Goal: Task Accomplishment & Management: Use online tool/utility

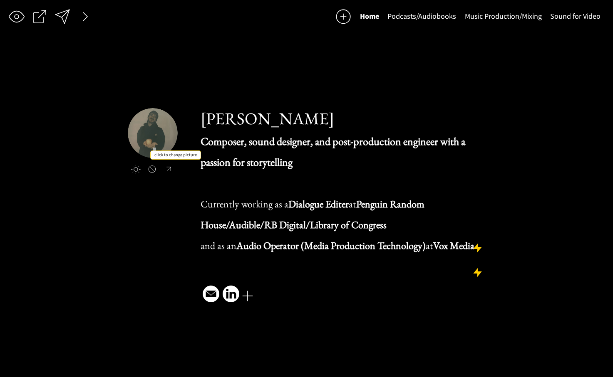
click at [143, 128] on input "file" at bounding box center [153, 133] width 50 height 50
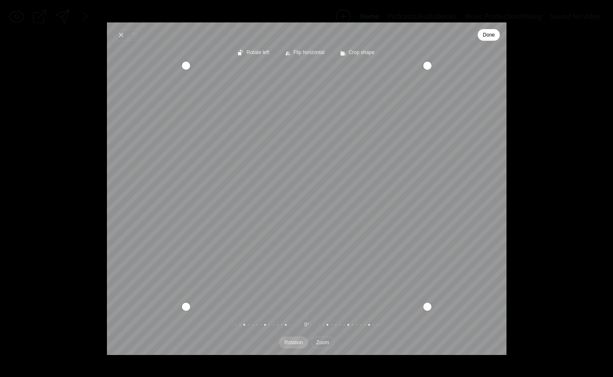
click at [320, 342] on span "Zoom" at bounding box center [322, 342] width 13 height 5
drag, startPoint x: 310, startPoint y: 323, endPoint x: 314, endPoint y: 320, distance: 5.3
click at [314, 322] on div "Pintura" at bounding box center [387, 325] width 160 height 23
drag, startPoint x: 310, startPoint y: 157, endPoint x: 309, endPoint y: 164, distance: 7.2
click at [309, 164] on div "Recenter" at bounding box center [307, 185] width 386 height 241
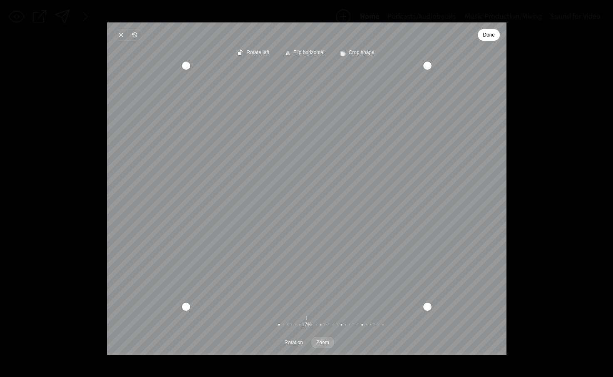
drag, startPoint x: 309, startPoint y: 164, endPoint x: 312, endPoint y: 169, distance: 6.0
click at [312, 169] on div "Recenter" at bounding box center [307, 185] width 386 height 241
click at [309, 169] on div "Recenter" at bounding box center [307, 185] width 386 height 241
click button "Done"
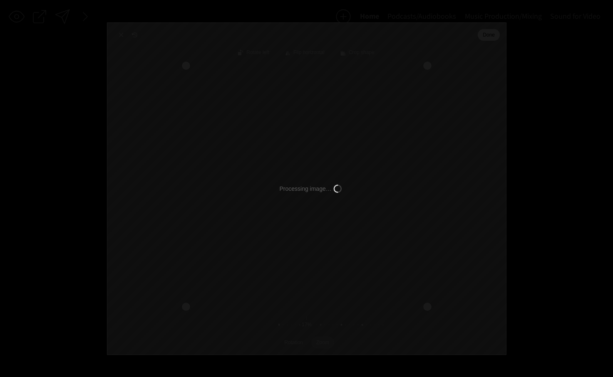
type input "C:\fakepath\IMG_4084.png"
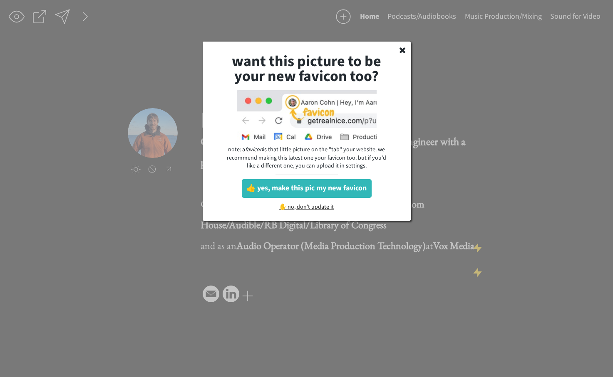
click at [402, 50] on use at bounding box center [402, 50] width 6 height 6
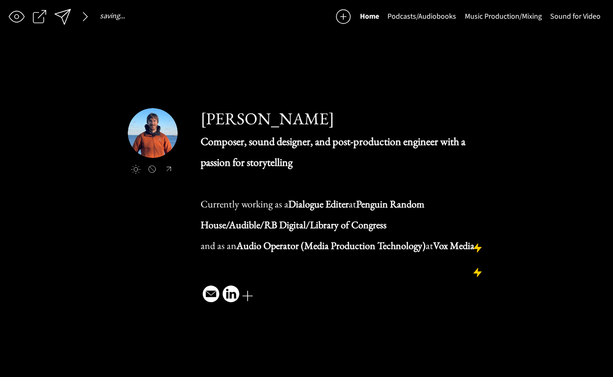
click at [135, 165] on div at bounding box center [136, 170] width 10 height 10
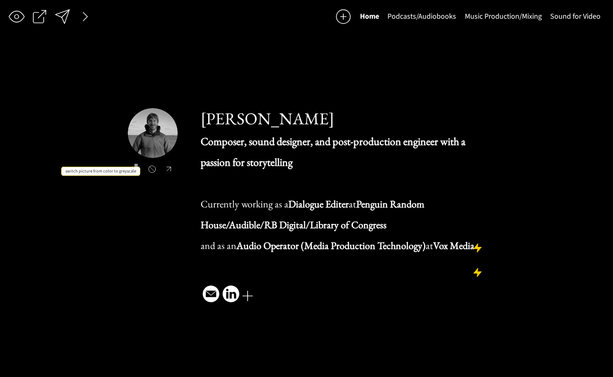
click at [136, 165] on div at bounding box center [136, 170] width 10 height 10
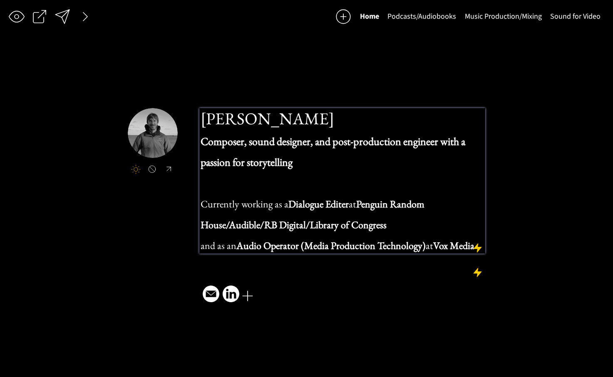
click at [260, 178] on h1 "Composer, sound designer, and post-production engineer with a passion for story…" at bounding box center [342, 191] width 284 height 125
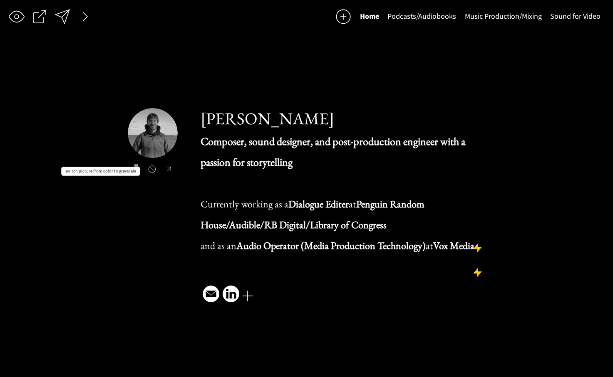
click at [136, 165] on div at bounding box center [136, 170] width 10 height 10
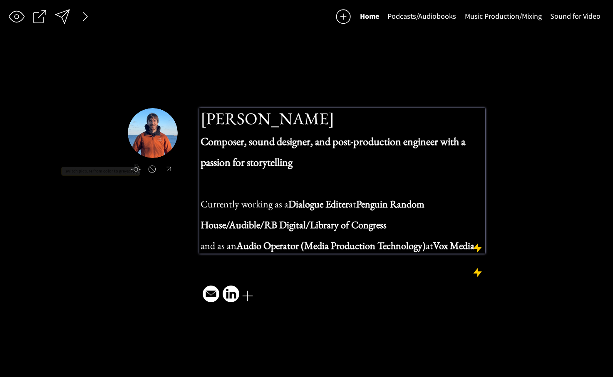
click at [277, 150] on strong "Composer, sound designer, and post-production engineer with a passion for story…" at bounding box center [332, 151] width 265 height 35
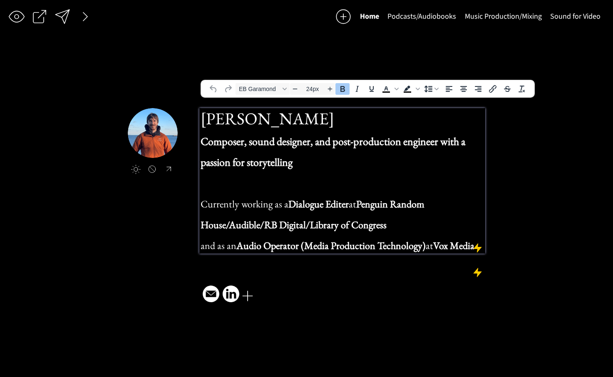
click at [393, 203] on h1 "Composer, sound designer, and post-production engineer with a passion for story…" at bounding box center [342, 191] width 284 height 125
type input "26px"
drag, startPoint x: 235, startPoint y: 257, endPoint x: 190, endPoint y: 135, distance: 130.4
click at [199, 135] on div "[PERSON_NAME] Composer, sound designer, and post-production engineer with a pas…" at bounding box center [342, 181] width 286 height 146
copy h1 "Composer, sound designer, and post-production engineer with a passion for story…"
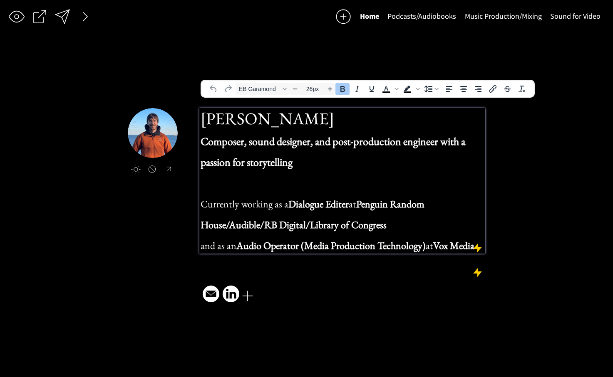
paste div
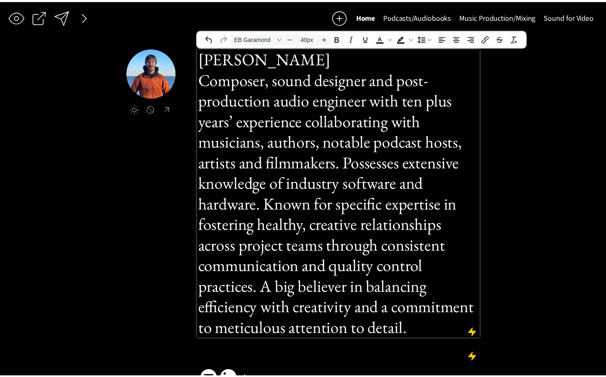
scroll to position [1, 0]
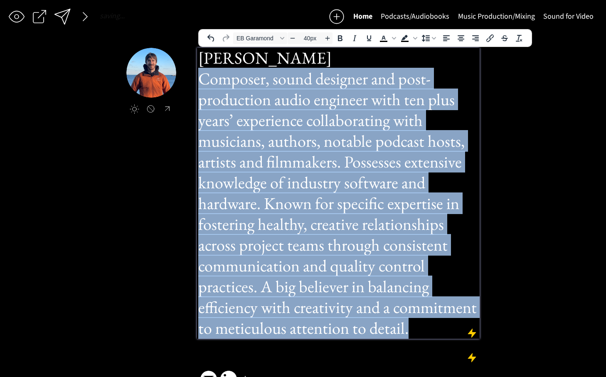
drag, startPoint x: 415, startPoint y: 329, endPoint x: 195, endPoint y: 81, distance: 332.0
click at [197, 81] on div "[PERSON_NAME] Composer, sound designer and post-production audio engineer with …" at bounding box center [338, 193] width 283 height 291
click at [298, 39] on input "40px" at bounding box center [310, 38] width 25 height 10
click at [296, 38] on icon "Decrease font size" at bounding box center [292, 38] width 7 height 7
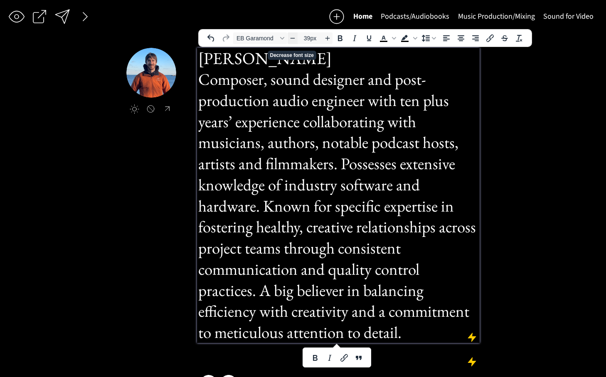
click at [295, 38] on icon "Decrease font size" at bounding box center [292, 38] width 7 height 7
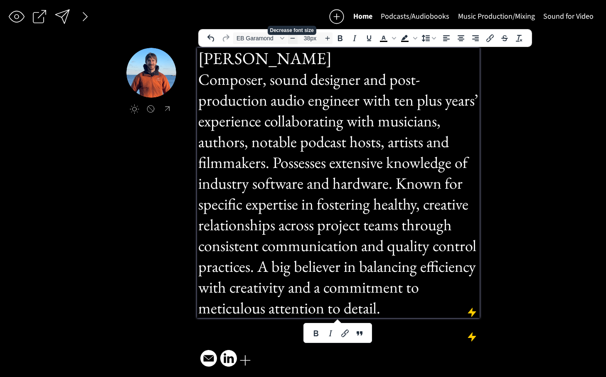
click at [295, 38] on icon "Decrease font size" at bounding box center [292, 38] width 7 height 7
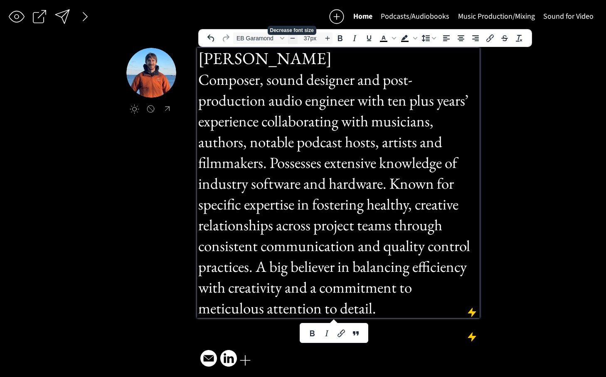
click at [295, 38] on icon "Decrease font size" at bounding box center [292, 38] width 7 height 7
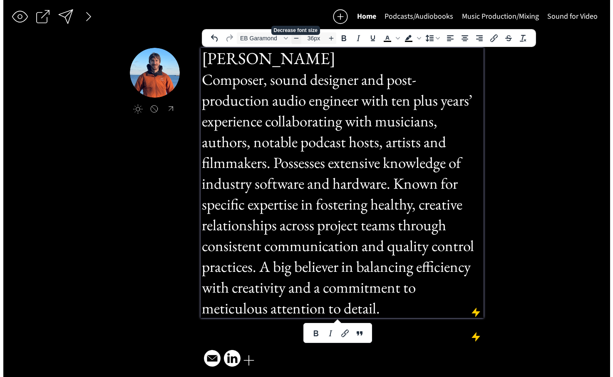
scroll to position [0, 0]
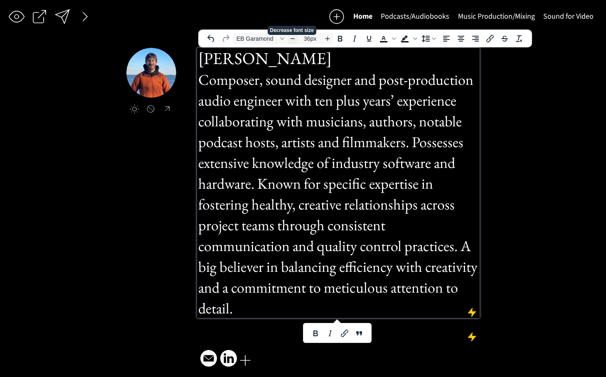
click at [295, 38] on icon "Decrease font size" at bounding box center [292, 38] width 7 height 7
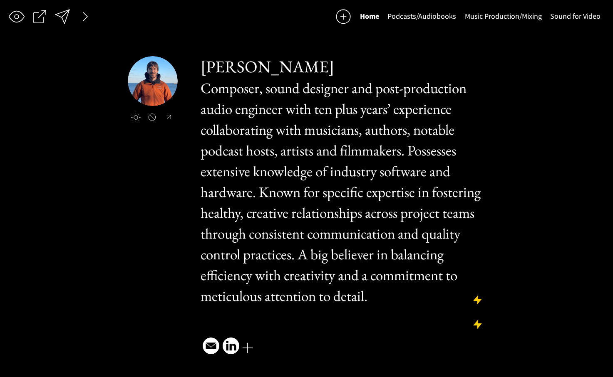
click at [295, 38] on div "saving... Home Podcasts/Audiobooks Music Production/Mixing Sound for Video clic…" at bounding box center [306, 188] width 613 height 377
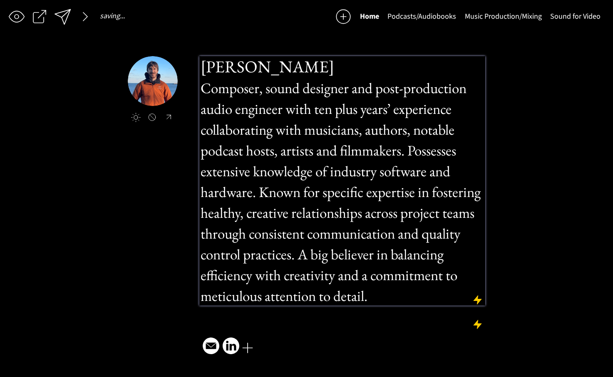
click at [298, 92] on span "Composer, sound designer and post-production audio engineer with ten plus years…" at bounding box center [340, 192] width 280 height 227
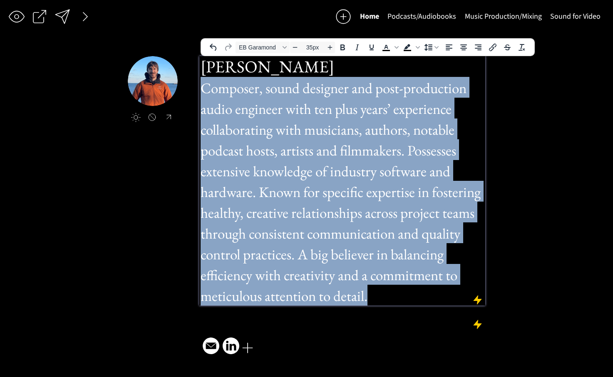
drag, startPoint x: 209, startPoint y: 92, endPoint x: 441, endPoint y: 300, distance: 311.9
click at [441, 300] on h1 "Composer, sound designer and post-production audio engineer with ten plus years…" at bounding box center [342, 191] width 284 height 229
click at [297, 47] on icon "Decrease font size" at bounding box center [295, 47] width 7 height 7
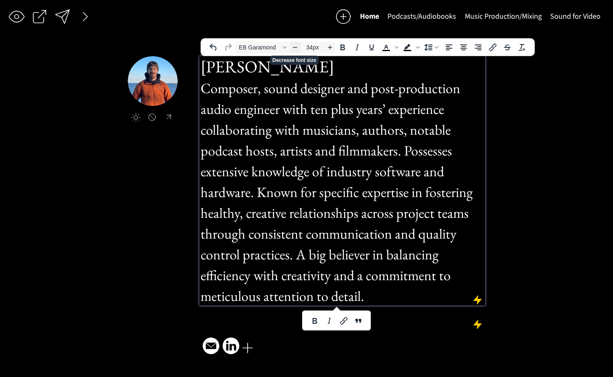
click at [297, 47] on icon "Decrease font size" at bounding box center [295, 47] width 7 height 7
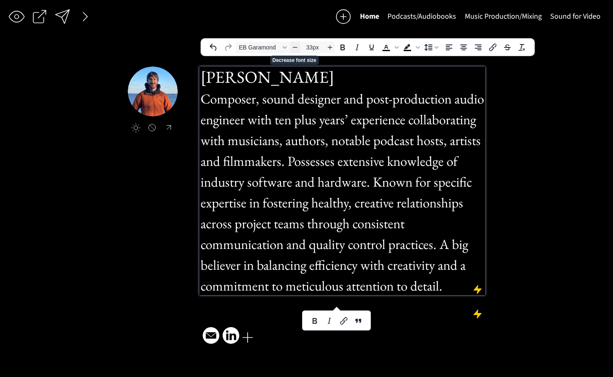
click at [297, 47] on icon "Decrease font size" at bounding box center [295, 47] width 7 height 7
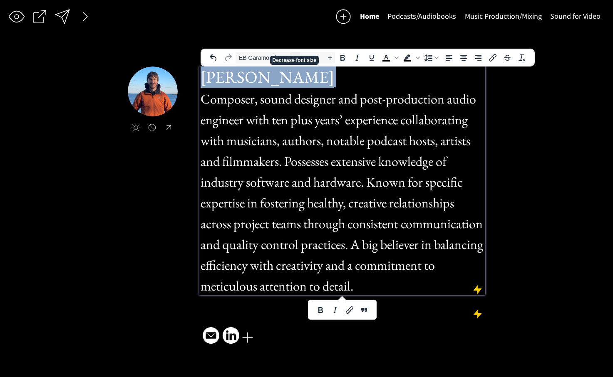
click at [297, 47] on div "saving... Home Podcasts/Audiobooks Music Production/Mixing Sound for Video clic…" at bounding box center [306, 188] width 613 height 377
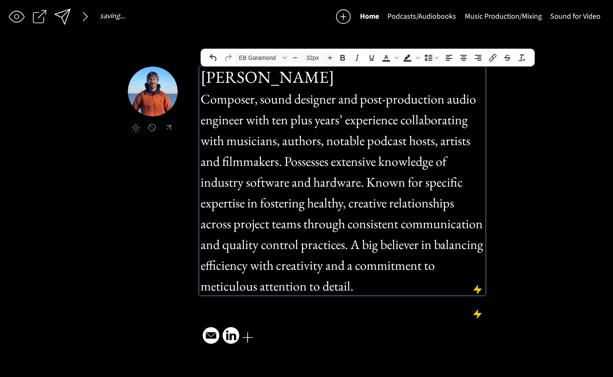
click at [299, 119] on span "Composer, sound designer and post-production audio engineer with ten plus years…" at bounding box center [341, 192] width 282 height 205
click at [309, 78] on h1 "[PERSON_NAME]" at bounding box center [342, 77] width 284 height 21
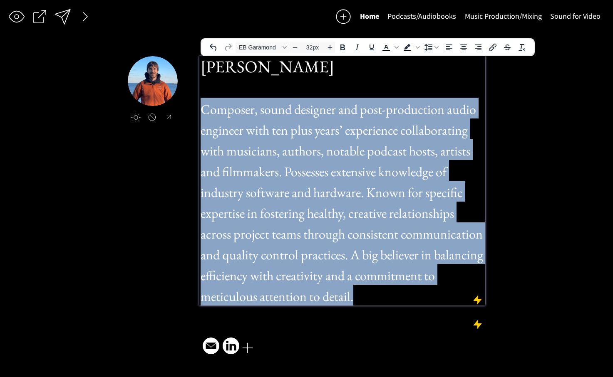
drag, startPoint x: 380, startPoint y: 298, endPoint x: 180, endPoint y: 115, distance: 270.2
click at [199, 115] on div "[PERSON_NAME] Composer, sound designer and post-production audio engineer with …" at bounding box center [342, 181] width 286 height 250
click at [298, 46] on icon "Decrease font size" at bounding box center [295, 47] width 7 height 7
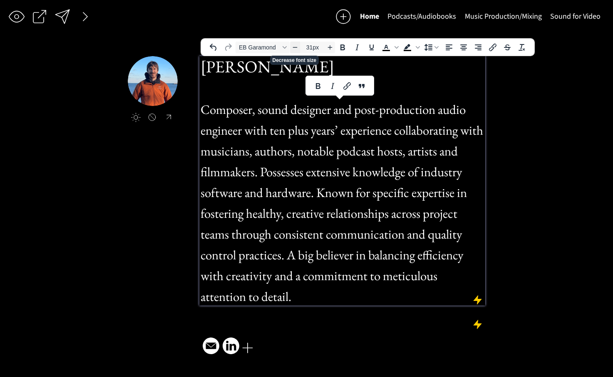
click at [297, 47] on icon "Decrease font size" at bounding box center [295, 47] width 7 height 7
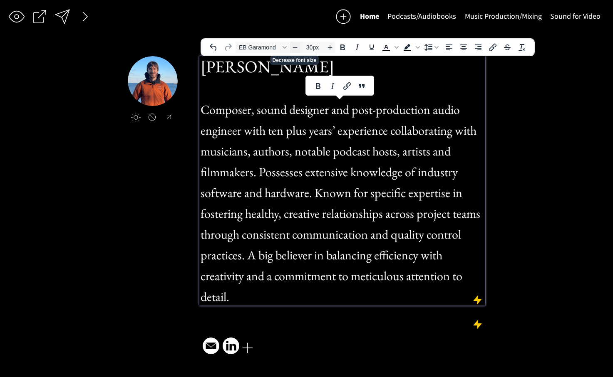
click at [297, 47] on icon "Decrease font size" at bounding box center [295, 47] width 7 height 7
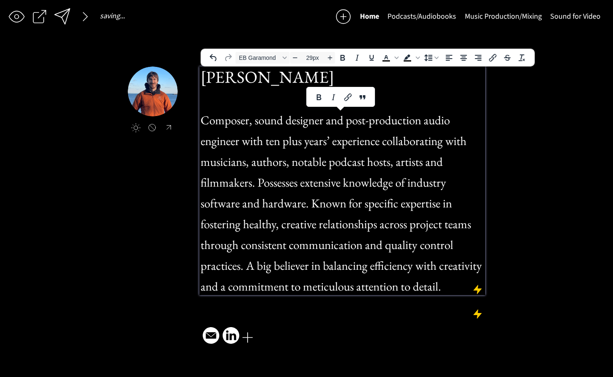
click at [480, 204] on h1 "Composer, sound designer and post-production audio engineer with ten plus years…" at bounding box center [342, 201] width 284 height 187
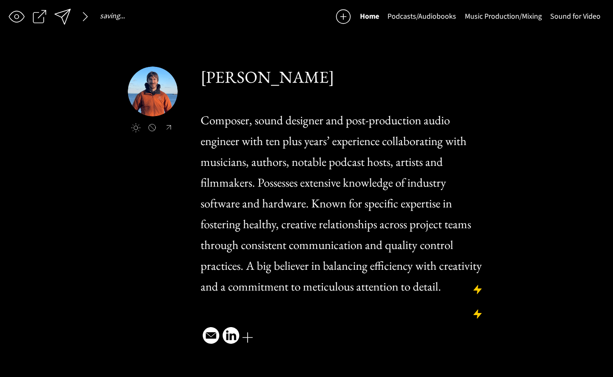
click at [489, 194] on div "saving... Home Podcasts/Audiobooks Music Production/Mixing Sound for Video clic…" at bounding box center [306, 188] width 613 height 377
click at [485, 194] on div "[PERSON_NAME] Composer, sound designer and post-production audio engineer with …" at bounding box center [342, 181] width 286 height 229
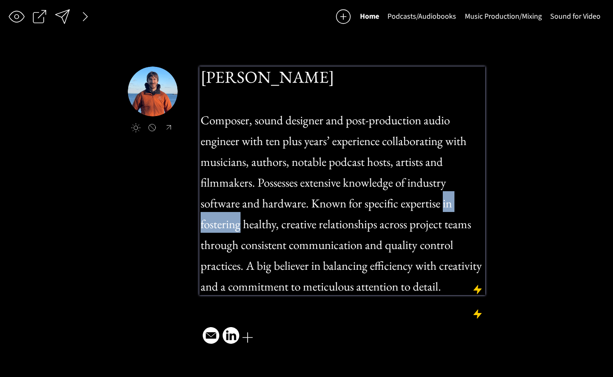
drag, startPoint x: 485, startPoint y: 194, endPoint x: 493, endPoint y: 193, distance: 8.7
click at [485, 193] on div "[PERSON_NAME] Composer, sound designer and post-production audio engineer with …" at bounding box center [342, 181] width 286 height 229
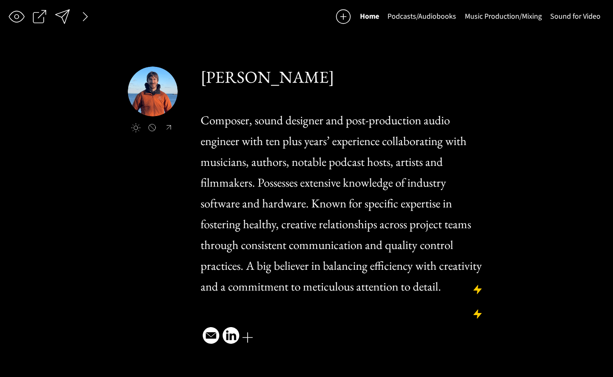
click at [487, 191] on div "saving... Home Podcasts/Audiobooks Music Production/Mixing Sound for Video clic…" at bounding box center [306, 188] width 613 height 377
click at [475, 123] on h1 "Composer, sound designer and post-production audio engineer with ten plus years…" at bounding box center [342, 201] width 284 height 187
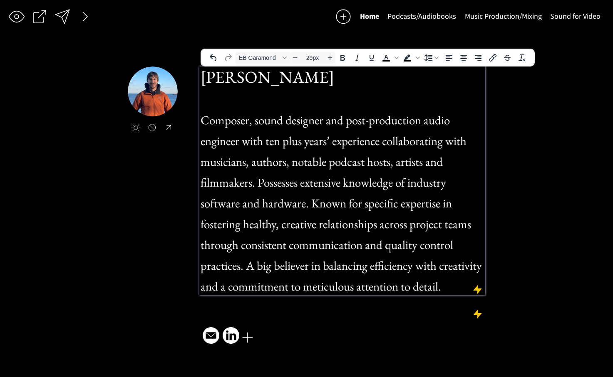
click at [366, 142] on span "Composer, sound designer and post-production audio engineer with ten plus years…" at bounding box center [340, 203] width 281 height 182
click at [453, 208] on h1 "Composer, sound designer and post-production audio engineer with ten plus years…" at bounding box center [342, 201] width 284 height 187
click at [361, 158] on span "Composer, sound designer and post-production audio engineer with ten plus years…" at bounding box center [340, 203] width 281 height 182
click at [261, 80] on h1 "[PERSON_NAME]" at bounding box center [342, 88] width 284 height 42
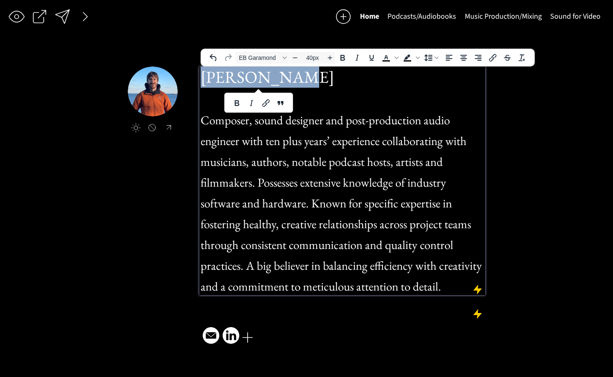
click at [261, 80] on h1 "[PERSON_NAME]" at bounding box center [342, 88] width 284 height 42
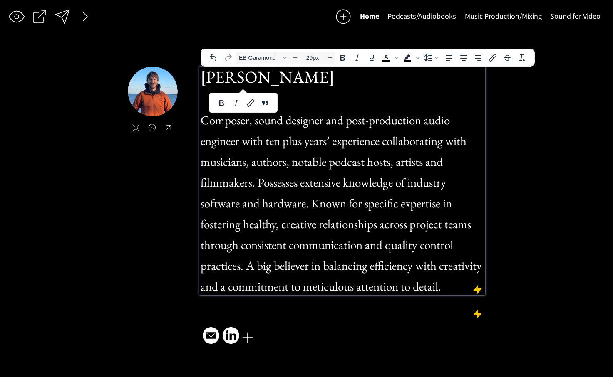
click at [345, 136] on span "Composer, sound designer and post-production audio engineer with ten plus years…" at bounding box center [340, 203] width 281 height 182
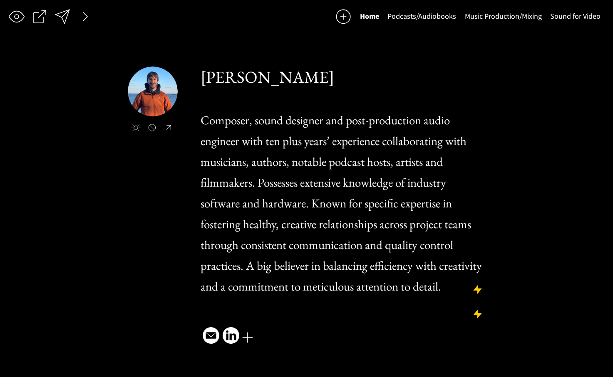
click at [373, 344] on div "[PERSON_NAME] Composer, sound designer and post-production audio engineer with …" at bounding box center [342, 207] width 286 height 280
click at [567, 182] on div "saving... Home Podcasts/Audiobooks Music Production/Mixing Sound for Video clic…" at bounding box center [306, 188] width 613 height 377
click at [68, 12] on div at bounding box center [62, 16] width 17 height 17
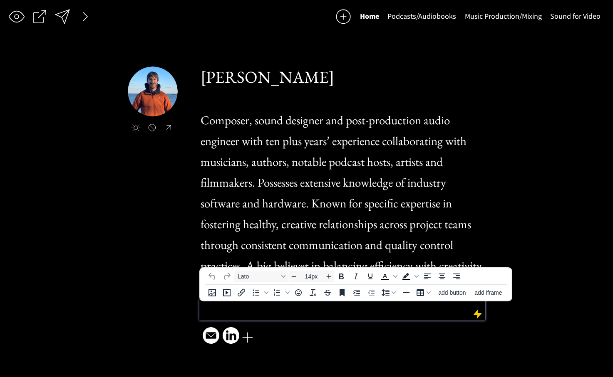
click at [391, 308] on p at bounding box center [342, 306] width 282 height 9
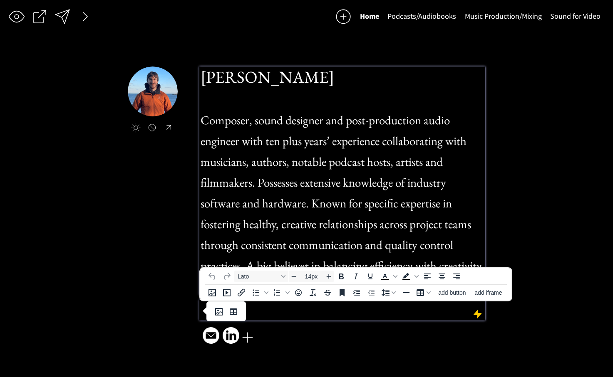
click at [288, 191] on h1 "Composer, sound designer and post-production audio engineer with ten plus years…" at bounding box center [342, 201] width 284 height 187
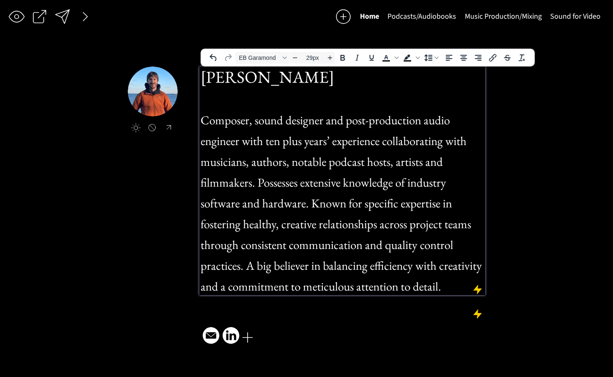
click at [269, 153] on span "Composer, sound designer and post-production audio engineer with ten plus years…" at bounding box center [340, 203] width 281 height 182
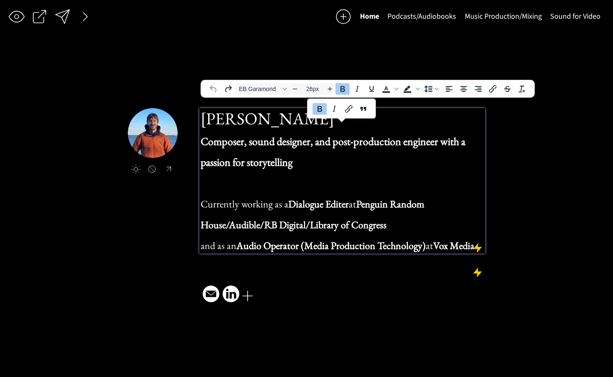
click at [352, 174] on h1 "Composer, sound designer, and post-production engineer with a passion for story…" at bounding box center [342, 191] width 284 height 125
type input "24px"
click at [63, 13] on div at bounding box center [62, 16] width 17 height 17
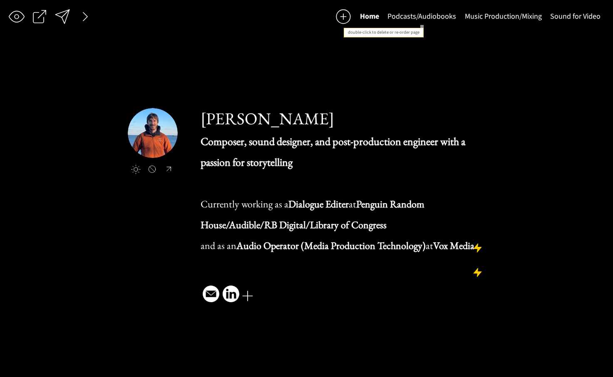
click at [423, 19] on button "Podcasts/Audiobooks" at bounding box center [421, 16] width 77 height 17
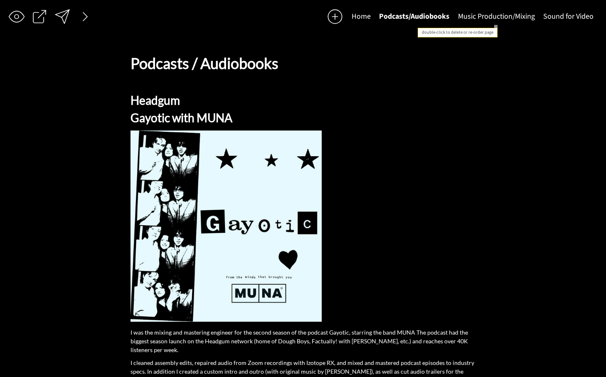
click at [476, 16] on button "Music Production/Mixing" at bounding box center [496, 16] width 85 height 17
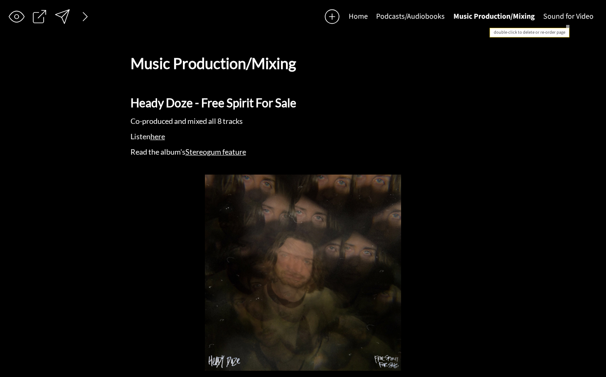
click at [590, 12] on button "Sound for Video" at bounding box center [568, 16] width 59 height 17
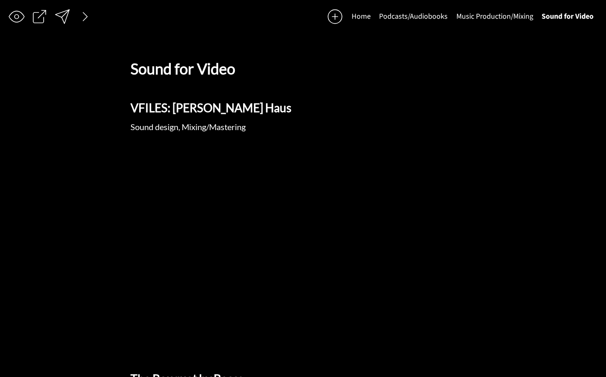
click at [361, 19] on button "Home" at bounding box center [361, 16] width 27 height 17
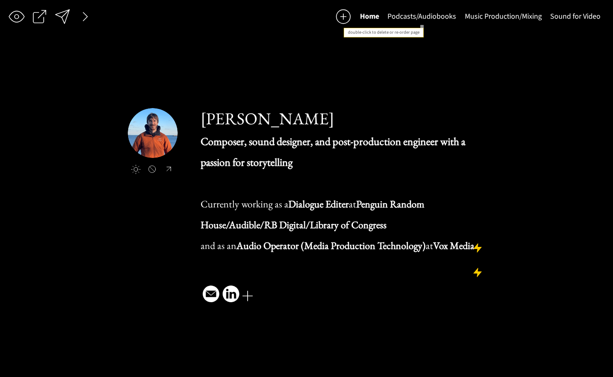
click at [407, 21] on button "Podcasts/Audiobooks" at bounding box center [421, 16] width 77 height 17
